Goal: Find specific page/section: Find specific page/section

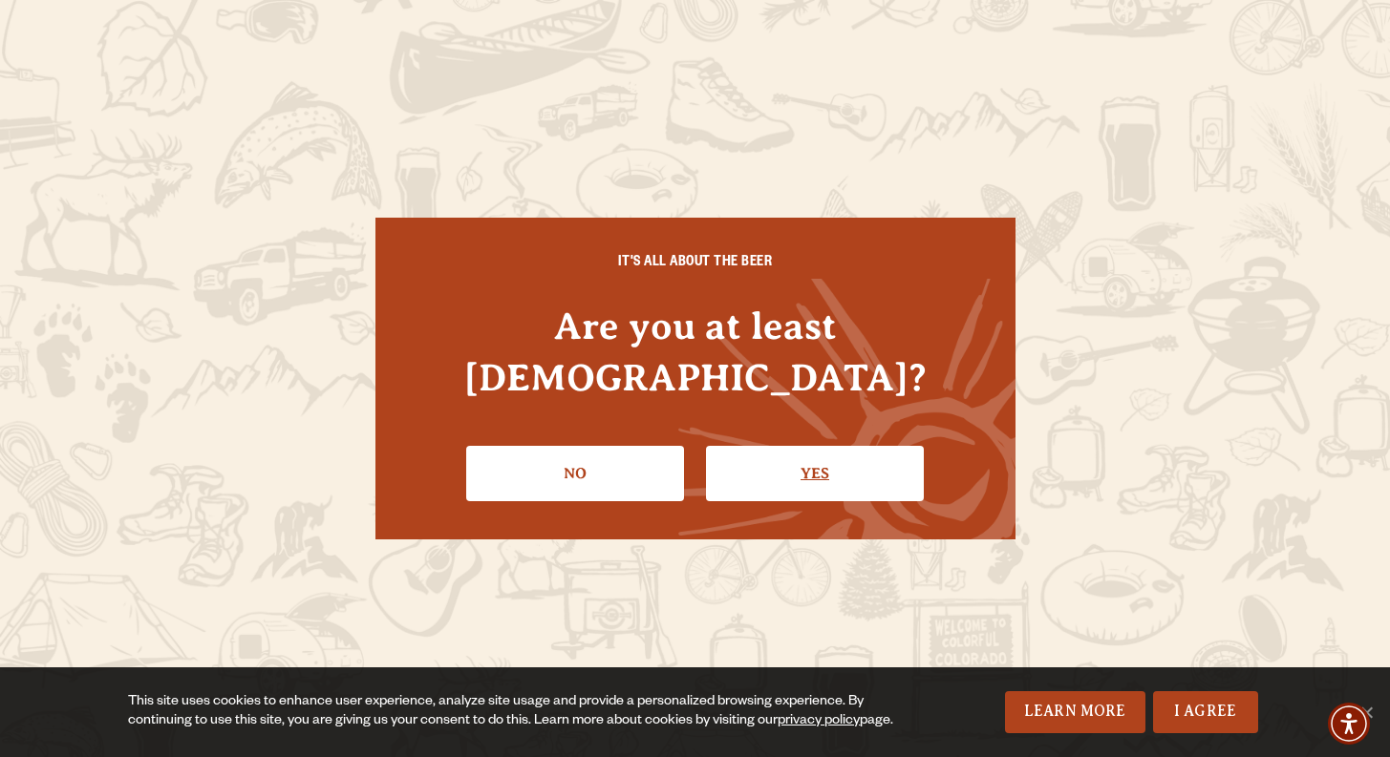
click at [899, 457] on link "Yes" at bounding box center [815, 473] width 218 height 55
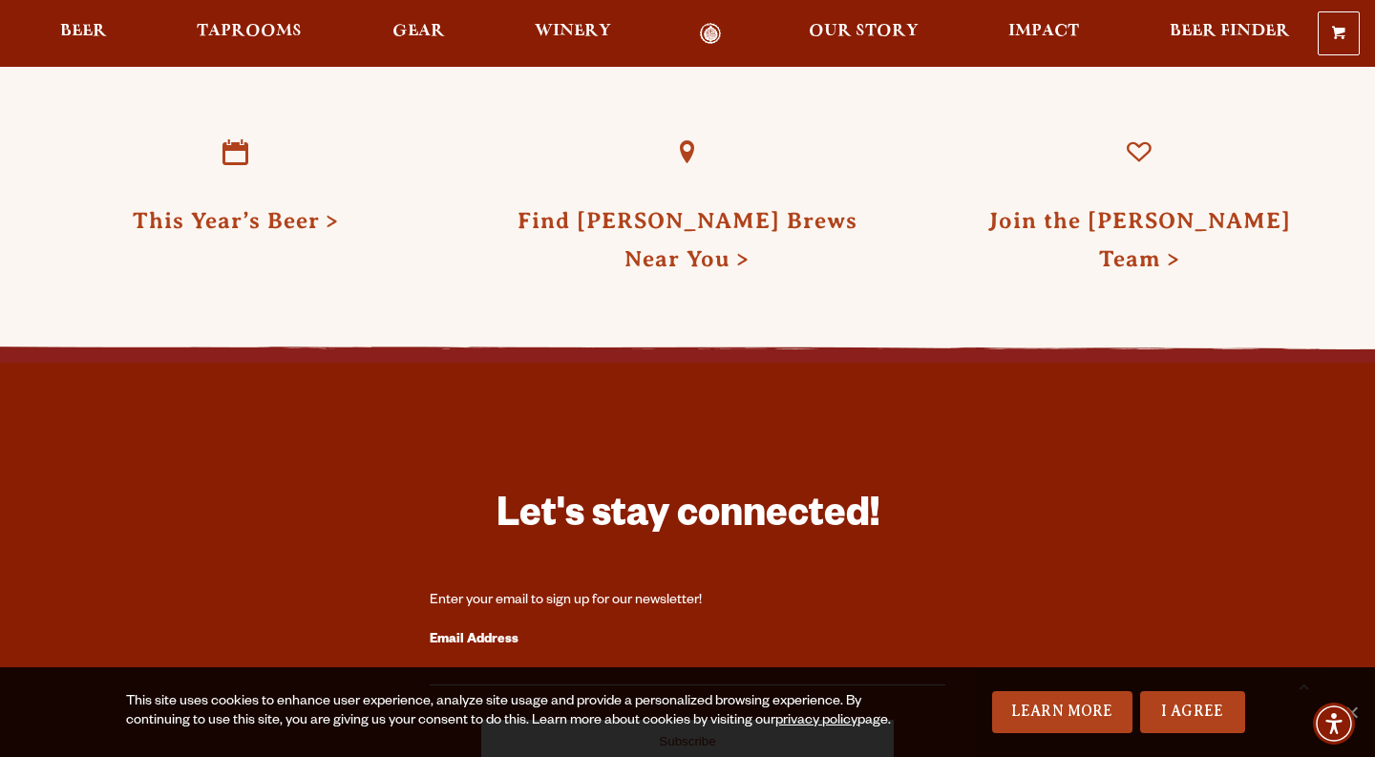
scroll to position [4871, 0]
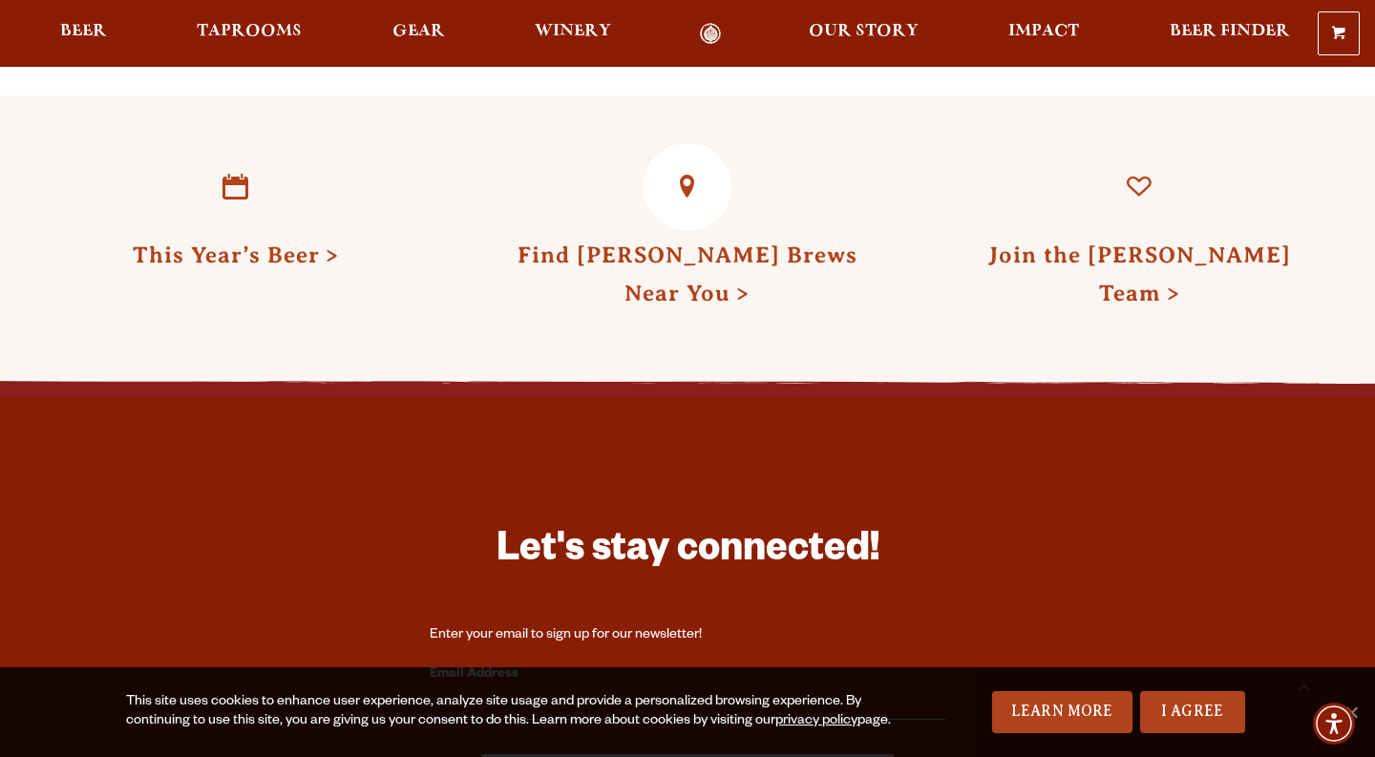
click at [679, 243] on link "Find Odell Brews Near You" at bounding box center [688, 274] width 340 height 63
